Goal: Transaction & Acquisition: Purchase product/service

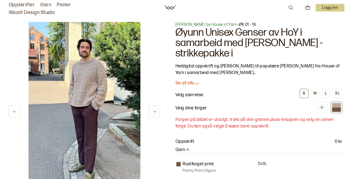
scroll to position [6, 0]
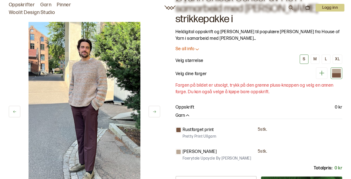
click at [178, 130] on div at bounding box center [178, 130] width 4 height 4
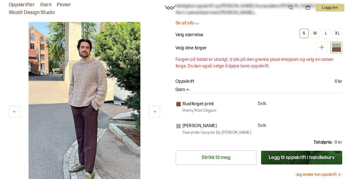
scroll to position [35, 0]
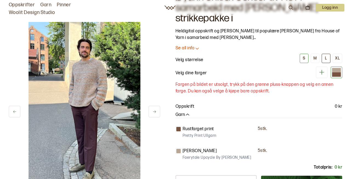
click at [330, 58] on button "L" at bounding box center [325, 58] width 9 height 9
click at [334, 75] on div at bounding box center [336, 74] width 9 height 4
click at [323, 73] on icon at bounding box center [321, 72] width 7 height 7
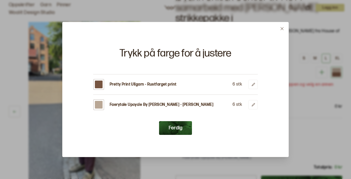
click at [283, 31] on button at bounding box center [281, 28] width 13 height 13
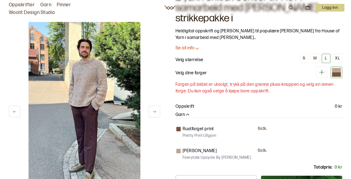
scroll to position [42, 0]
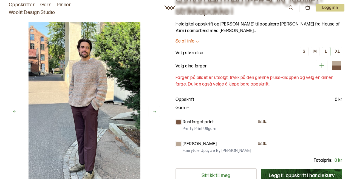
click at [334, 64] on div at bounding box center [336, 63] width 9 height 4
click at [339, 66] on div at bounding box center [336, 68] width 9 height 4
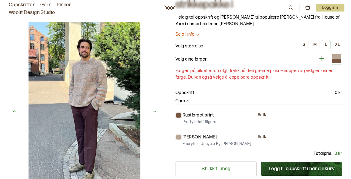
click at [324, 57] on icon at bounding box center [321, 58] width 7 height 7
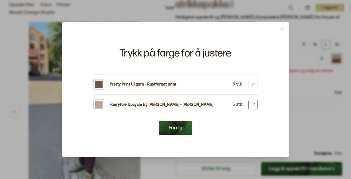
click at [251, 105] on icon at bounding box center [253, 105] width 4 height 4
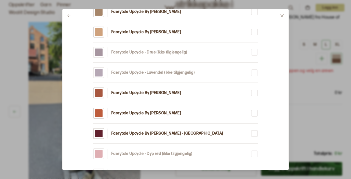
scroll to position [263, 0]
click at [257, 113] on div at bounding box center [254, 113] width 4 height 4
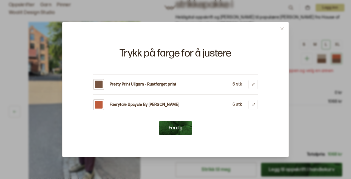
click at [182, 134] on button "Ferdig" at bounding box center [175, 128] width 33 height 14
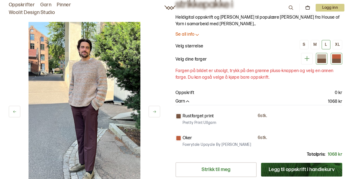
click at [321, 59] on div at bounding box center [321, 61] width 9 height 4
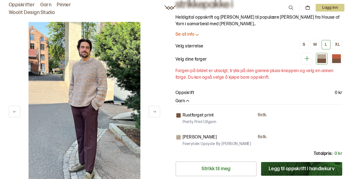
click at [307, 59] on icon at bounding box center [306, 58] width 5 height 5
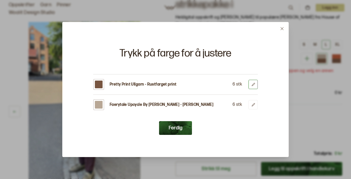
click at [252, 87] on button at bounding box center [252, 84] width 9 height 9
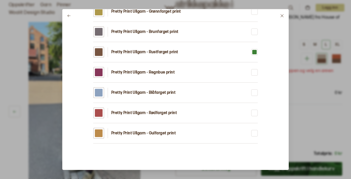
scroll to position [121, 0]
click at [285, 13] on button at bounding box center [281, 15] width 13 height 13
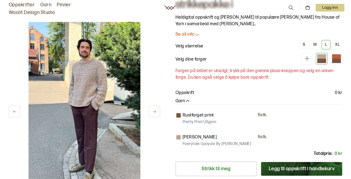
scroll to position [70, 0]
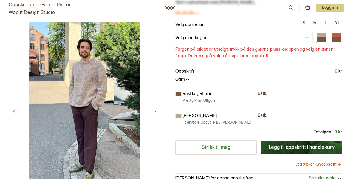
click at [296, 62] on div "[PERSON_NAME] by House of Yarn - ØK 01 - 16 Øyunn Unisex Genser av HoY i samarb…" at bounding box center [258, 66] width 167 height 229
click at [296, 150] on button "Legg til oppskrift i handlekurv" at bounding box center [301, 148] width 81 height 14
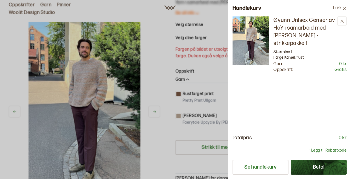
click at [196, 66] on div at bounding box center [175, 89] width 351 height 179
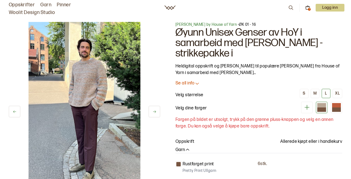
scroll to position [0, 0]
